Goal: Task Accomplishment & Management: Use online tool/utility

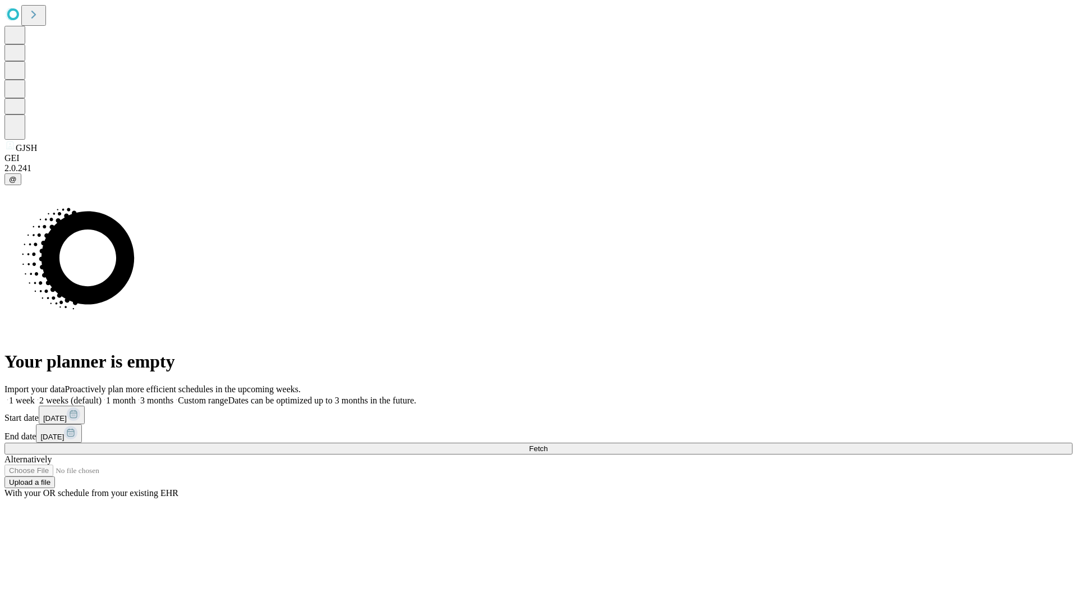
click at [547, 444] on span "Fetch" at bounding box center [538, 448] width 19 height 8
